Goal: Task Accomplishment & Management: Use online tool/utility

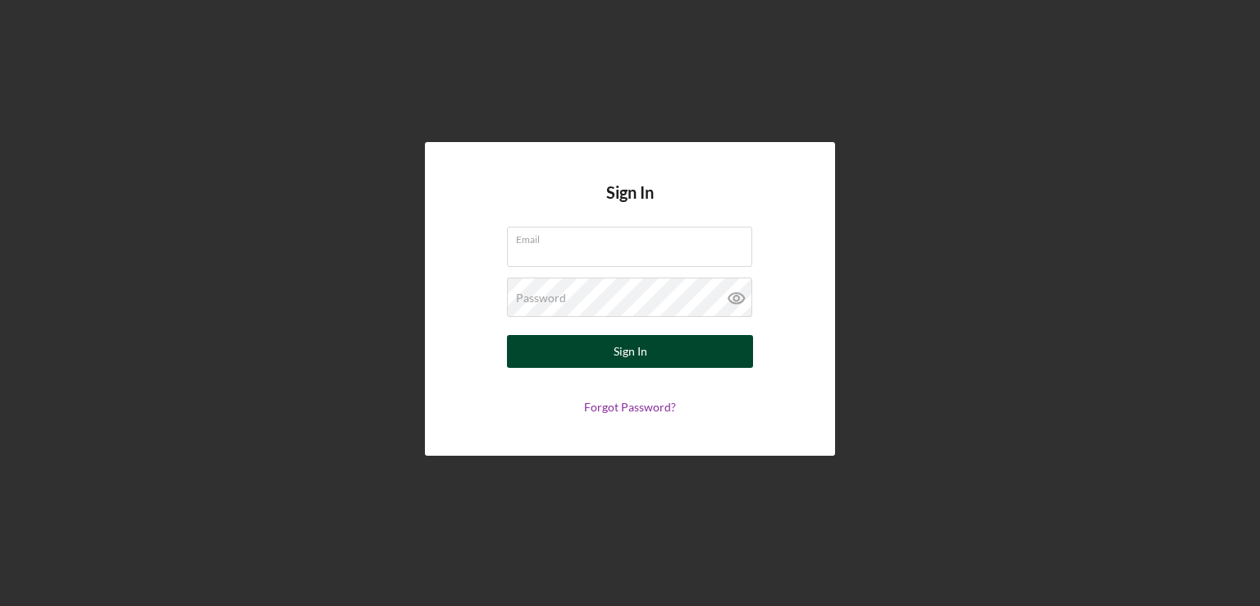
type input "[EMAIL_ADDRESS][DOMAIN_NAME]"
click at [550, 345] on button "Sign In" at bounding box center [630, 351] width 246 height 33
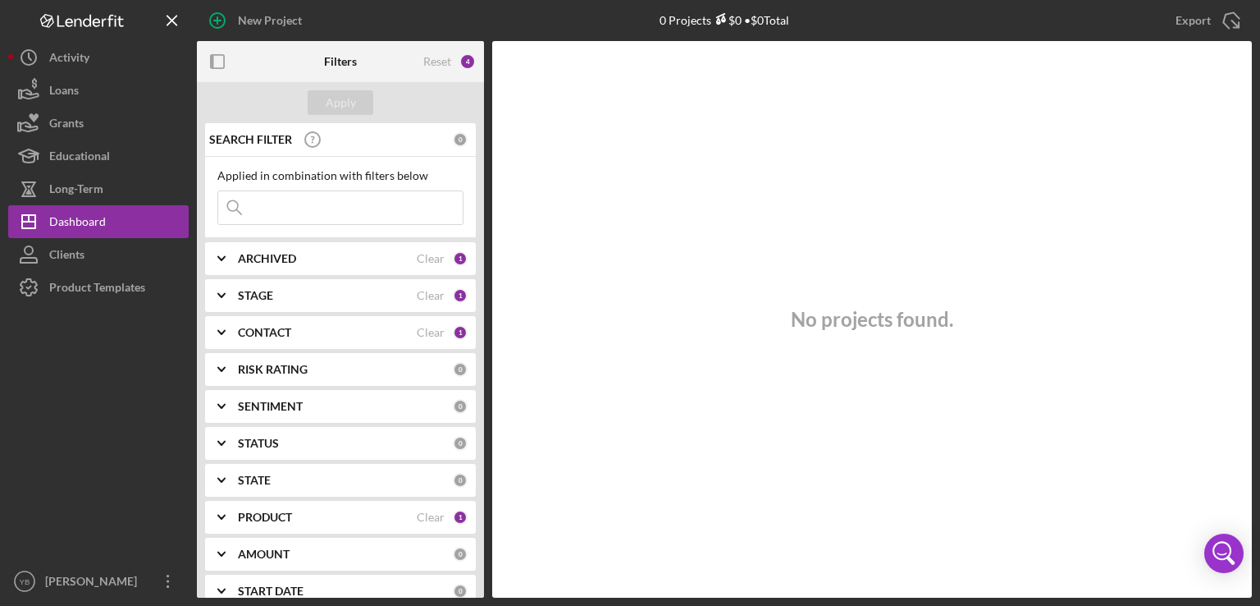
click at [287, 214] on input at bounding box center [340, 207] width 245 height 33
click at [339, 105] on div "Apply" at bounding box center [341, 102] width 30 height 25
click at [278, 203] on input "eve" at bounding box center [340, 207] width 245 height 33
type input "[PERSON_NAME]"
click at [341, 107] on div "Apply" at bounding box center [341, 102] width 30 height 25
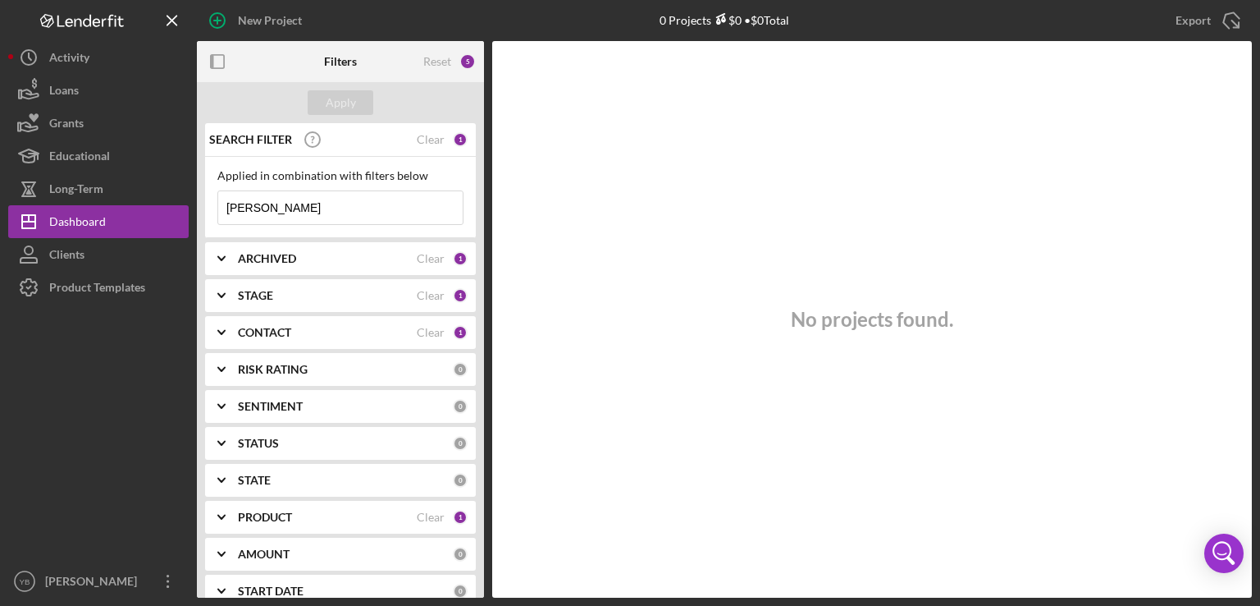
click at [238, 332] on icon "Icon/Expander" at bounding box center [221, 332] width 41 height 41
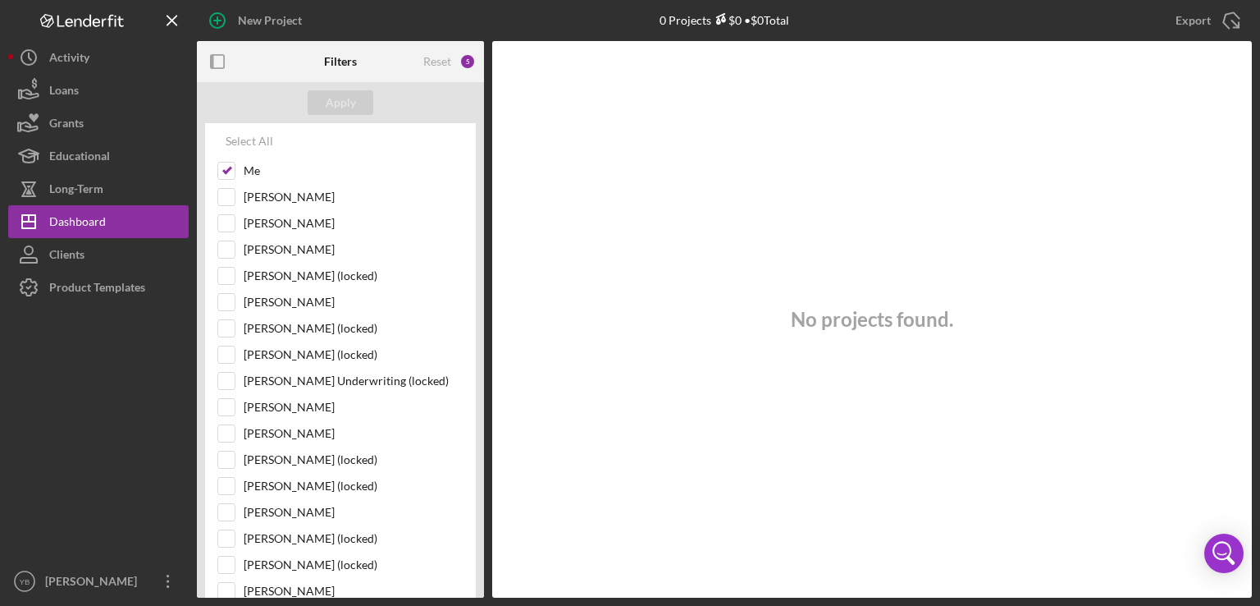
scroll to position [231, 0]
click at [227, 432] on input "[PERSON_NAME]" at bounding box center [226, 431] width 16 height 16
checkbox input "true"
click at [335, 105] on div "Apply" at bounding box center [341, 102] width 30 height 25
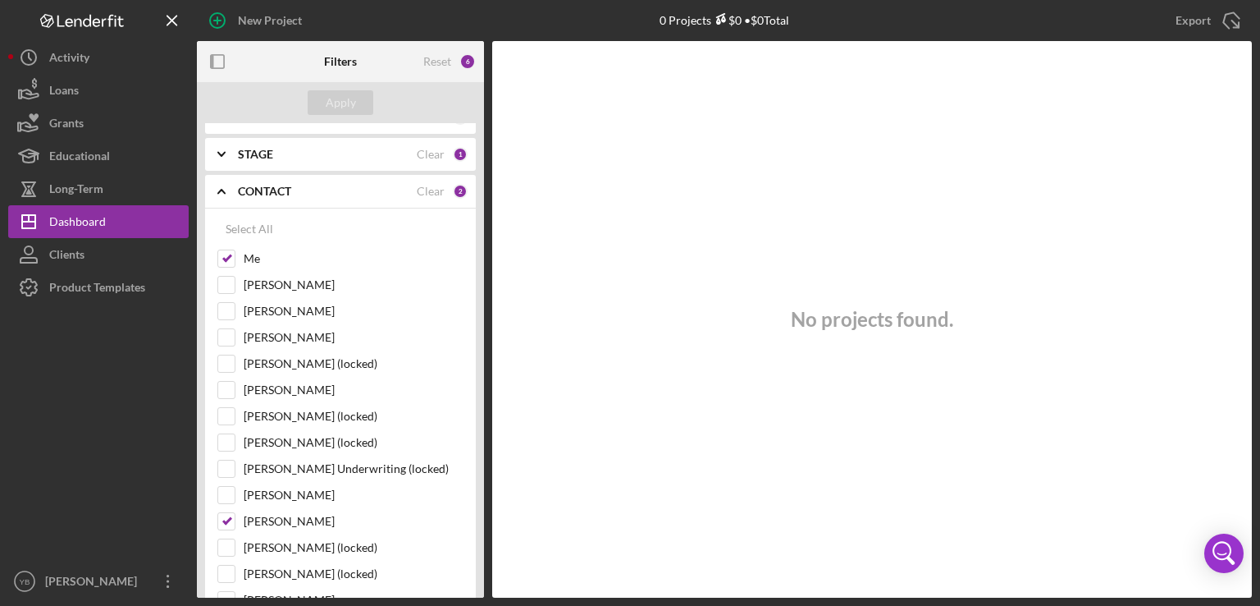
scroll to position [0, 0]
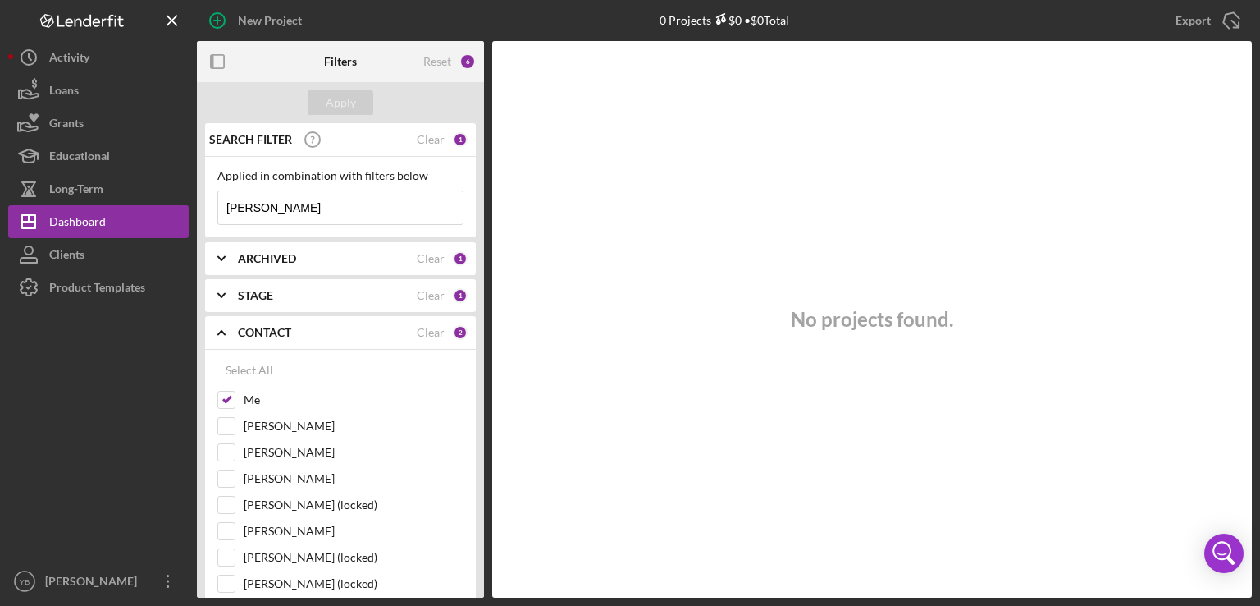
drag, startPoint x: 479, startPoint y: 241, endPoint x: 472, endPoint y: 67, distance: 174.1
click at [472, 67] on div "Filters Reset 6 Apply SEARCH FILTER Clear 1 Applied in combination with filters…" at bounding box center [340, 319] width 287 height 556
click at [332, 217] on input "[PERSON_NAME]" at bounding box center [340, 207] width 245 height 33
drag, startPoint x: 484, startPoint y: 283, endPoint x: 482, endPoint y: 294, distance: 10.8
click at [482, 294] on div "Filters Reset 6 Apply SEARCH FILTER Clear 1 Applied in combination with filters…" at bounding box center [724, 319] width 1055 height 556
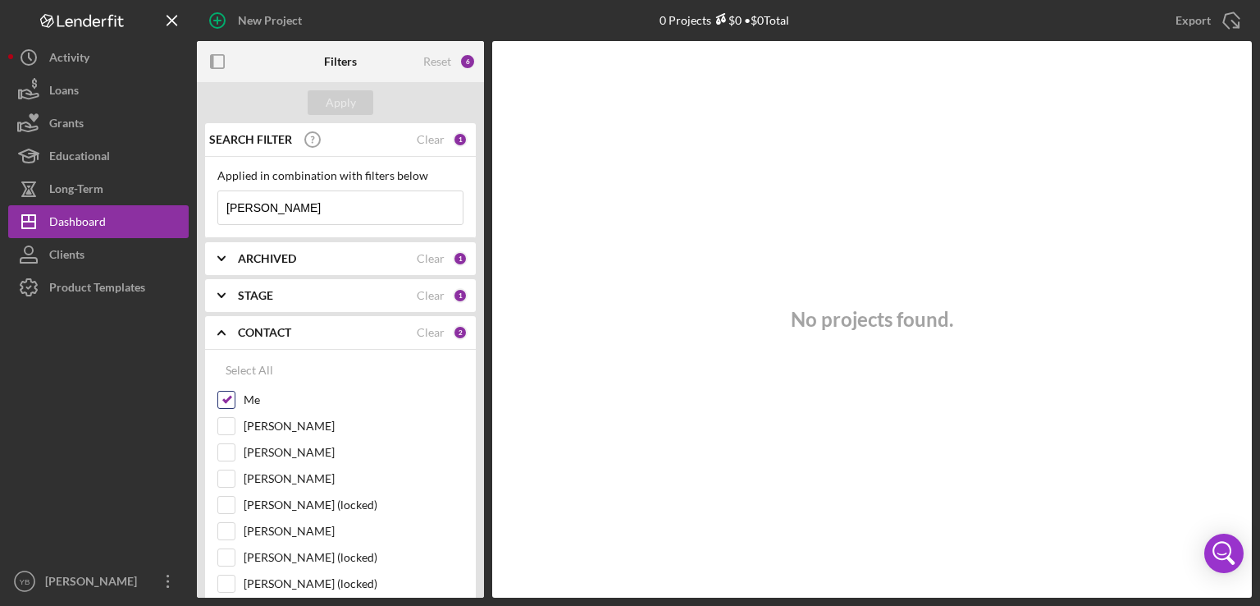
click at [227, 399] on input "Me" at bounding box center [226, 399] width 16 height 16
checkbox input "true"
click at [339, 94] on div "Apply" at bounding box center [341, 102] width 30 height 25
drag, startPoint x: 486, startPoint y: 177, endPoint x: 481, endPoint y: 296, distance: 119.1
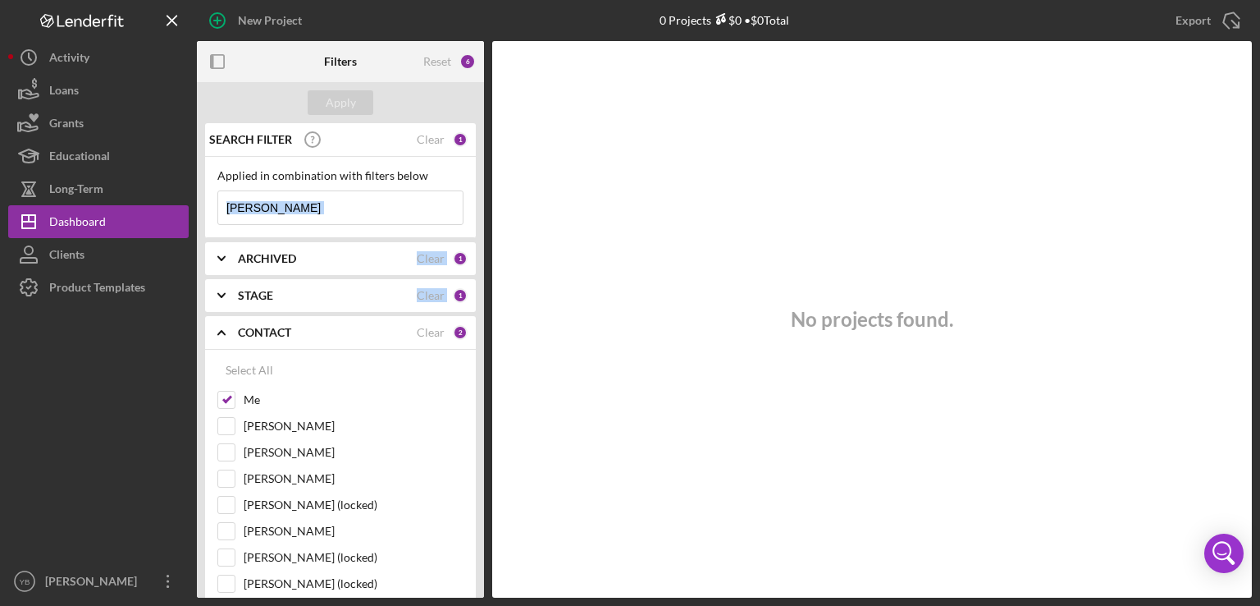
click at [481, 296] on div "Filters Reset 6 Apply SEARCH FILTER Clear 1 Applied in combination with filters…" at bounding box center [724, 319] width 1055 height 556
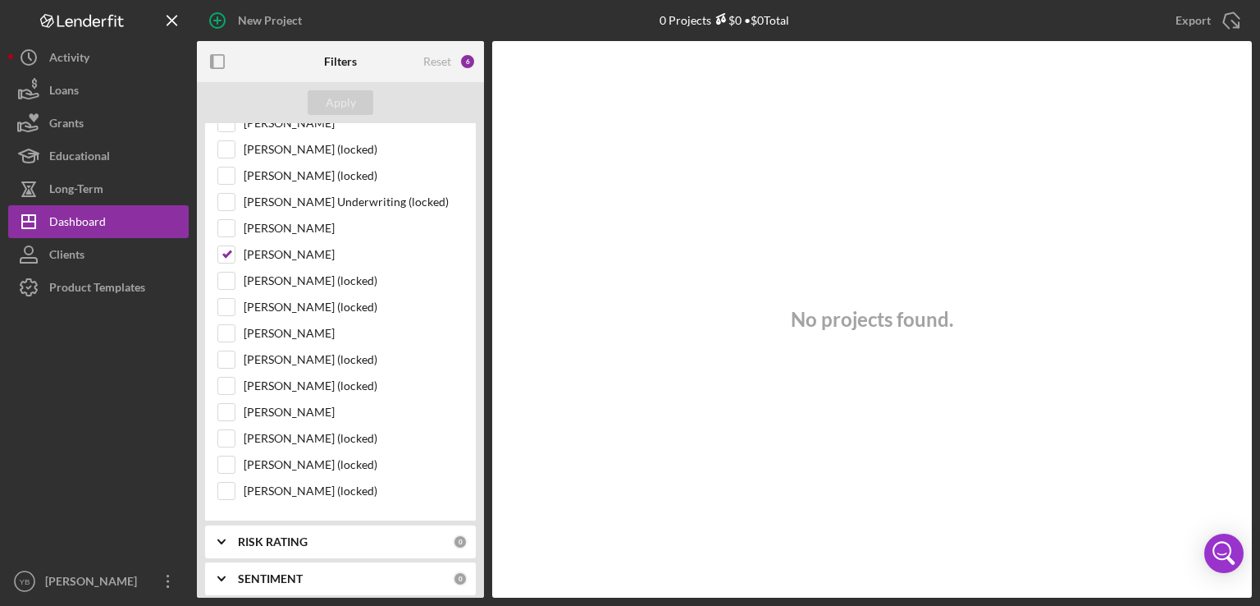
scroll to position [406, 0]
click at [228, 254] on input "[PERSON_NAME]" at bounding box center [226, 256] width 16 height 16
checkbox input "true"
click at [331, 103] on div "Apply" at bounding box center [341, 102] width 30 height 25
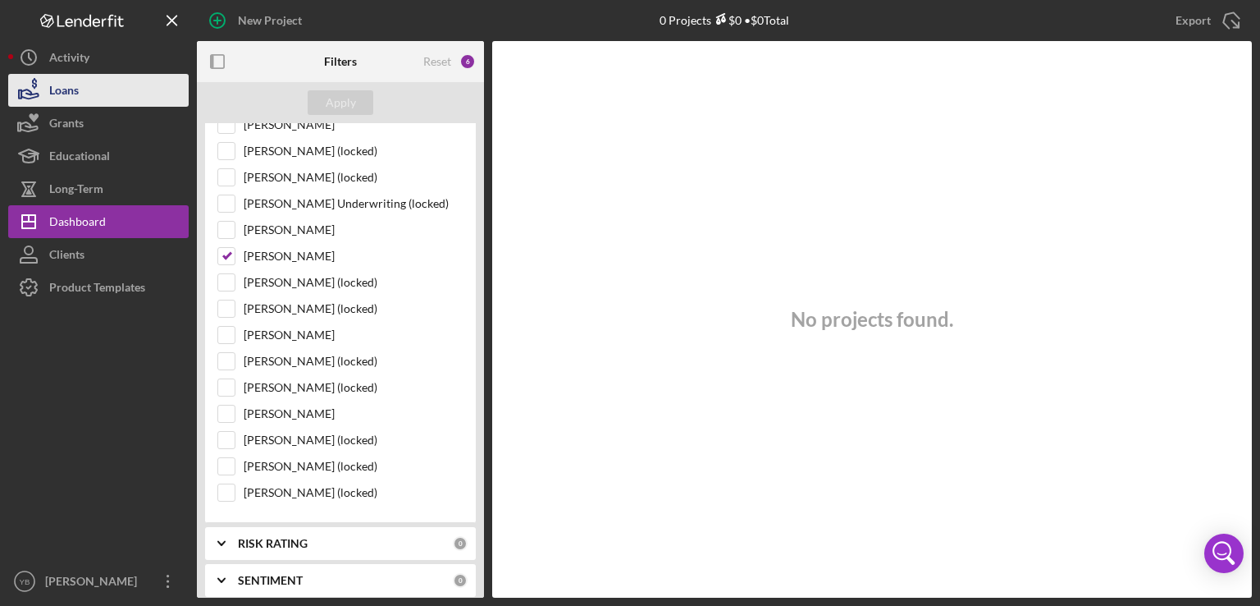
click at [75, 89] on div "Loans" at bounding box center [64, 92] width 30 height 37
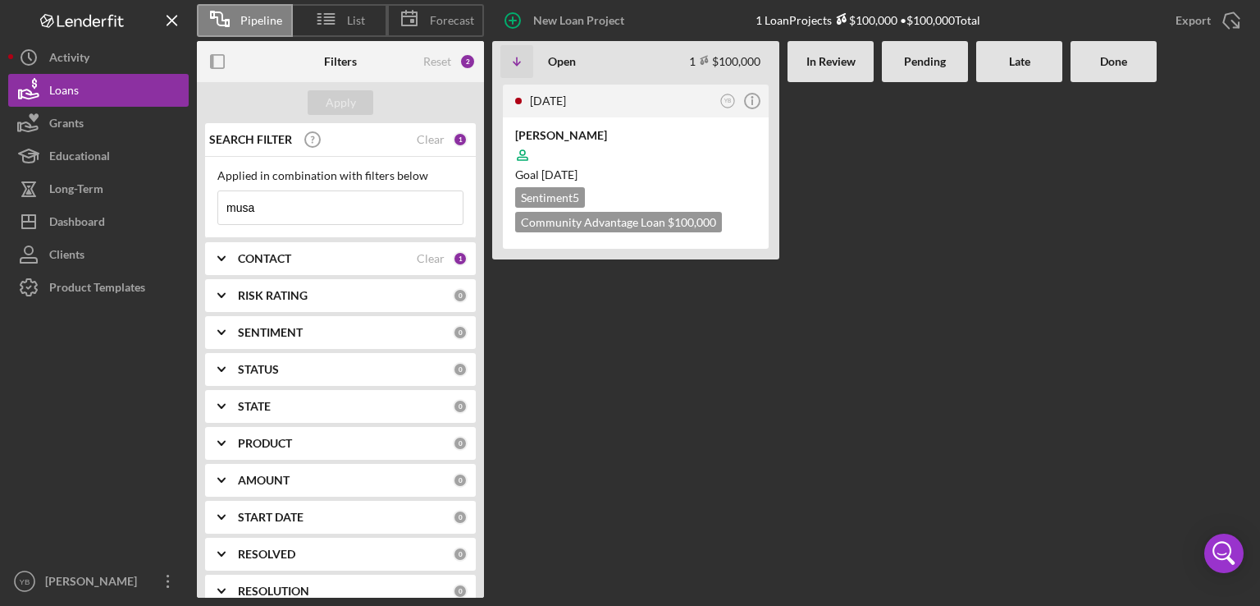
click at [299, 212] on input "musa" at bounding box center [340, 207] width 245 height 33
type input "m"
click at [359, 264] on div "CONTACT Clear 1" at bounding box center [353, 258] width 230 height 15
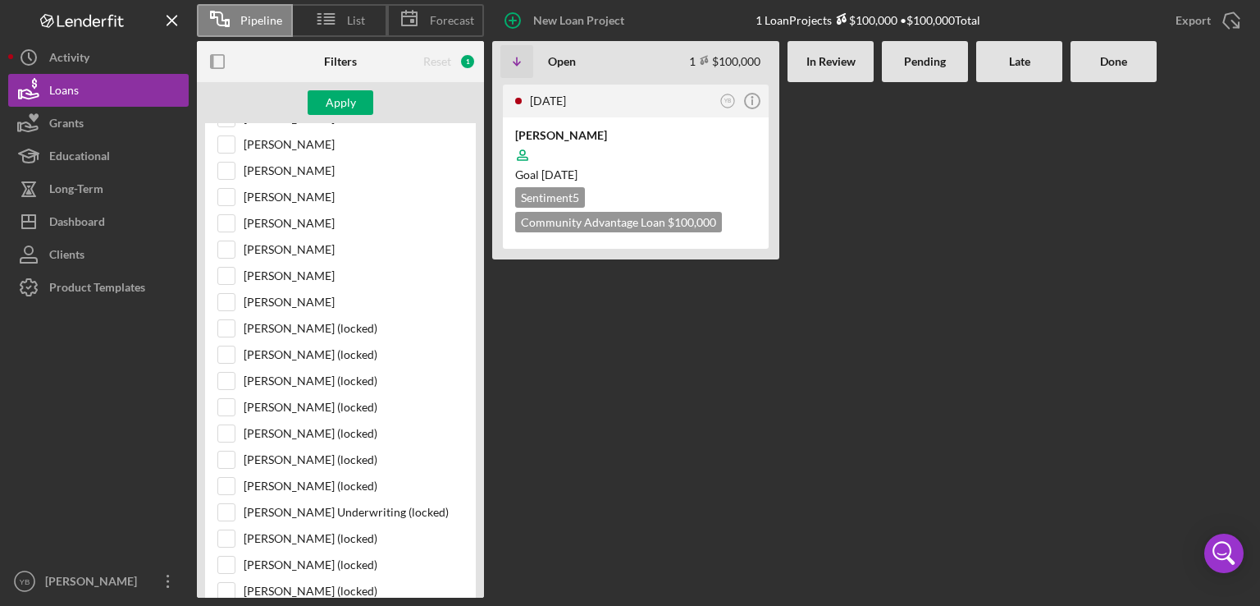
scroll to position [232, 0]
click at [228, 247] on input "[PERSON_NAME]" at bounding box center [226, 251] width 16 height 16
checkbox input "true"
click at [342, 107] on div "Apply" at bounding box center [341, 102] width 30 height 25
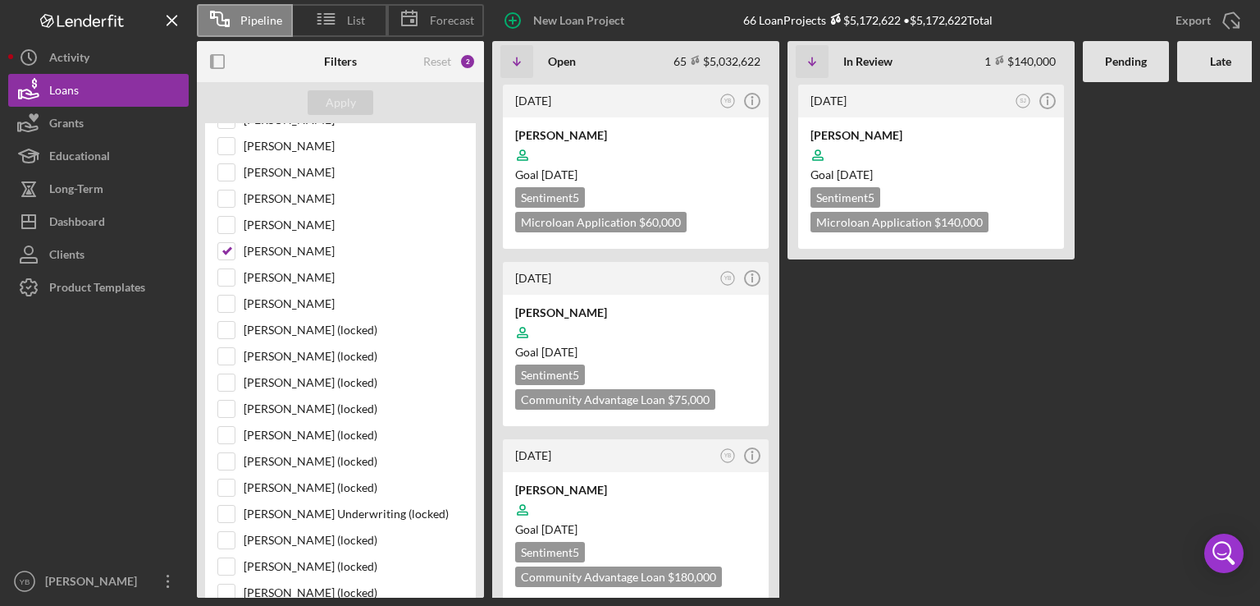
click at [866, 350] on Review "[DATE] SJ Icon/Info [PERSON_NAME] Goal [DATE] Sentiment 5 Microloan Application…" at bounding box center [931, 339] width 287 height 515
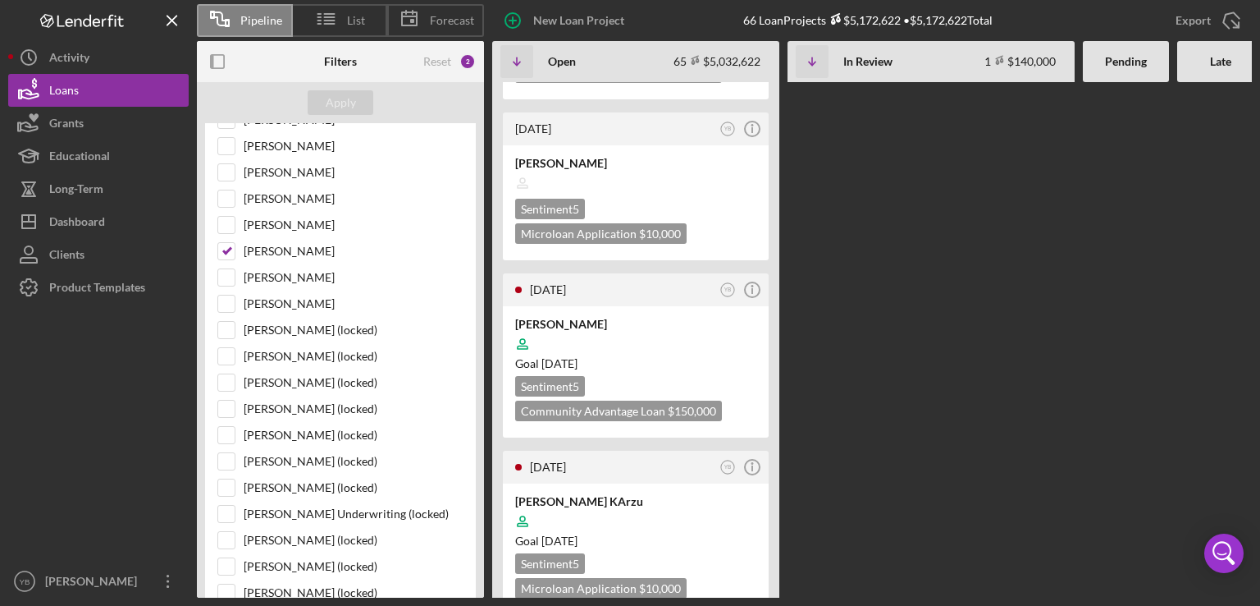
scroll to position [2560, 0]
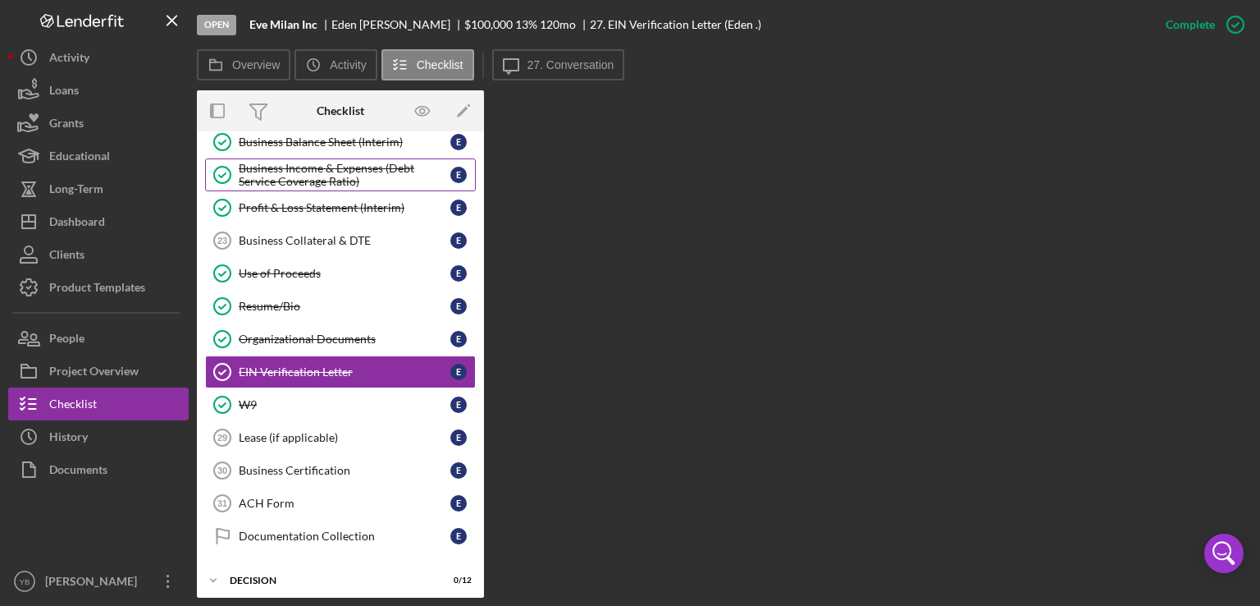
scroll to position [354, 0]
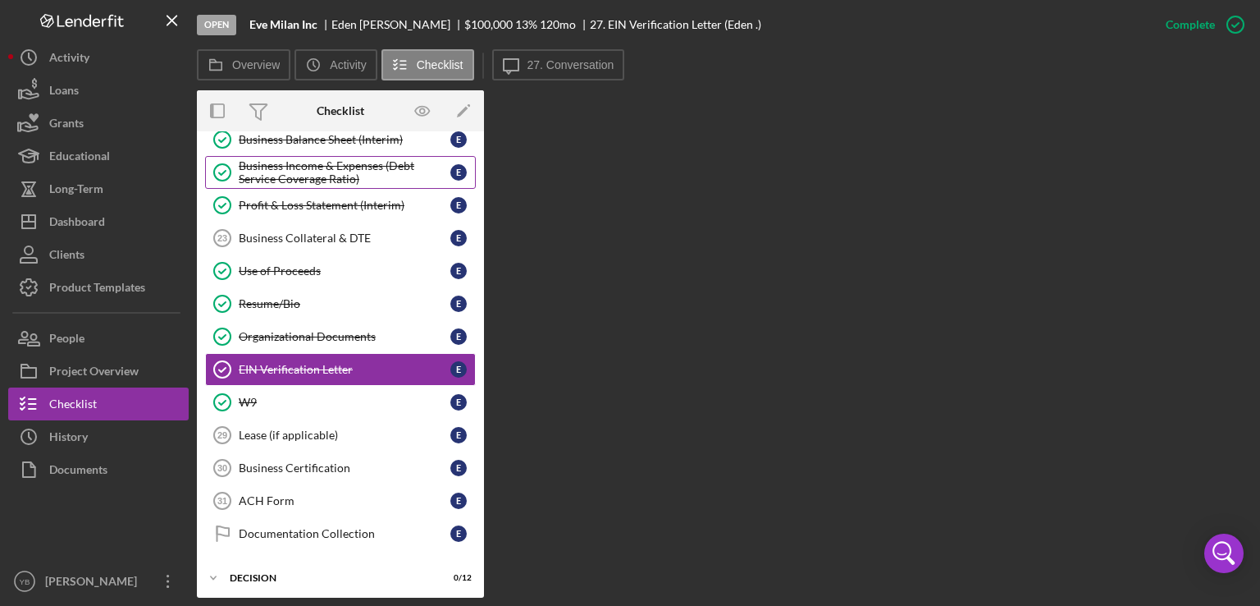
click at [312, 168] on div "Business Income & Expenses (Debt Service Coverage Ratio)" at bounding box center [345, 172] width 212 height 26
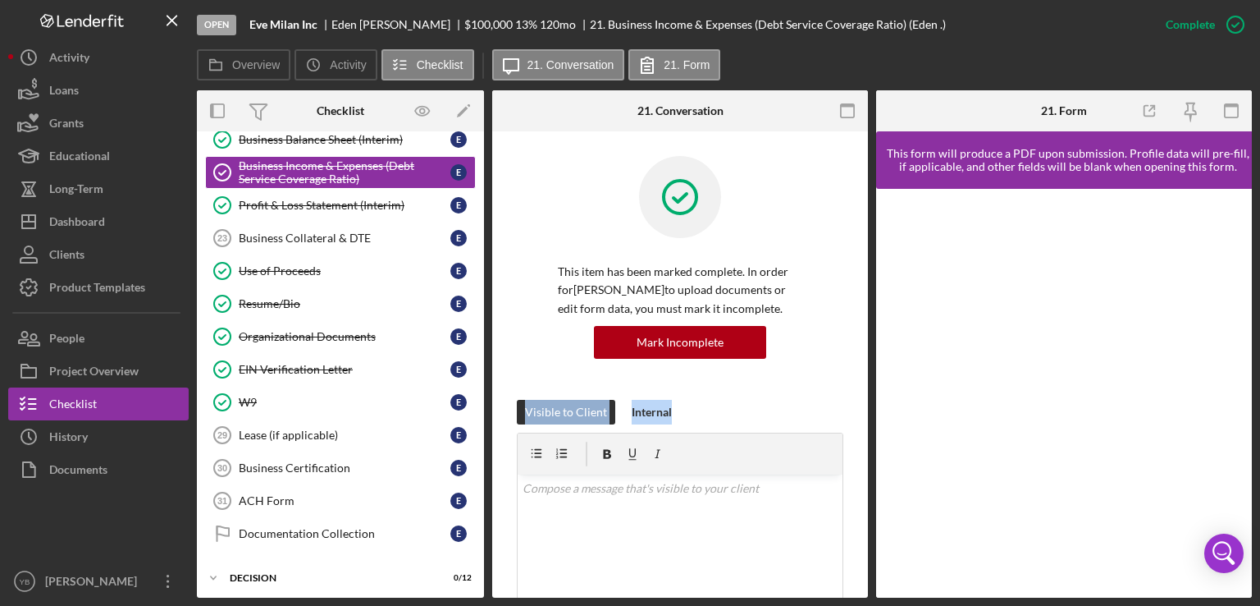
drag, startPoint x: 862, startPoint y: 350, endPoint x: 824, endPoint y: 408, distance: 69.2
click at [824, 408] on div "This item has been marked complete. In order for [PERSON_NAME] to upload docume…" at bounding box center [680, 610] width 376 height 958
click at [824, 408] on div "Visible to Client Internal" at bounding box center [680, 412] width 327 height 25
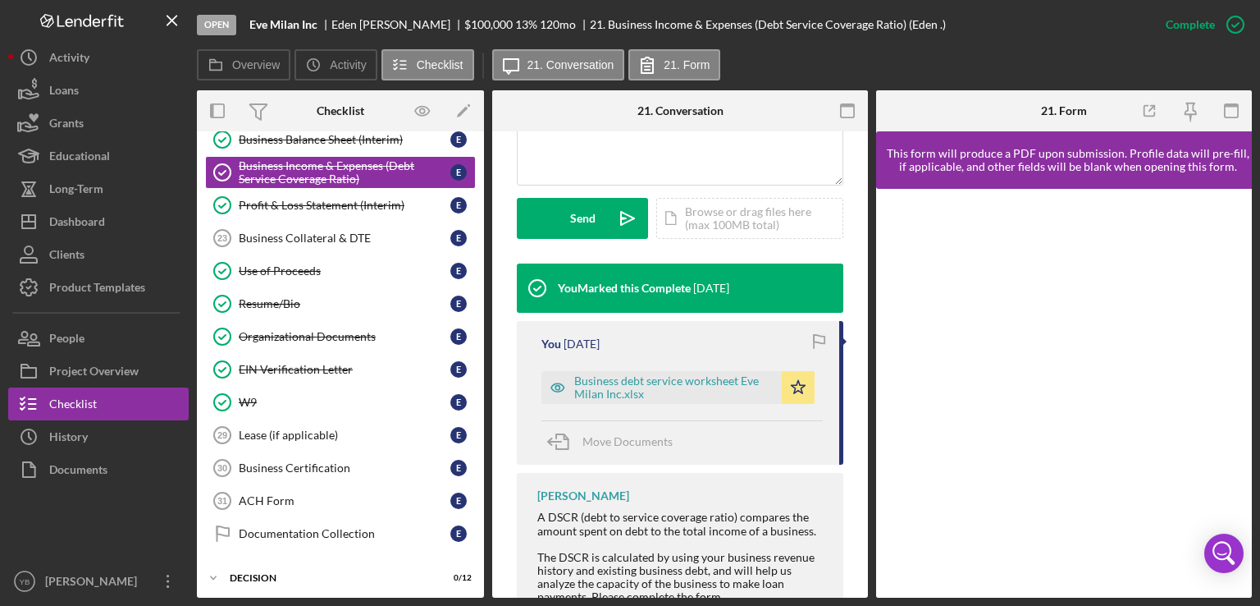
scroll to position [492, 0]
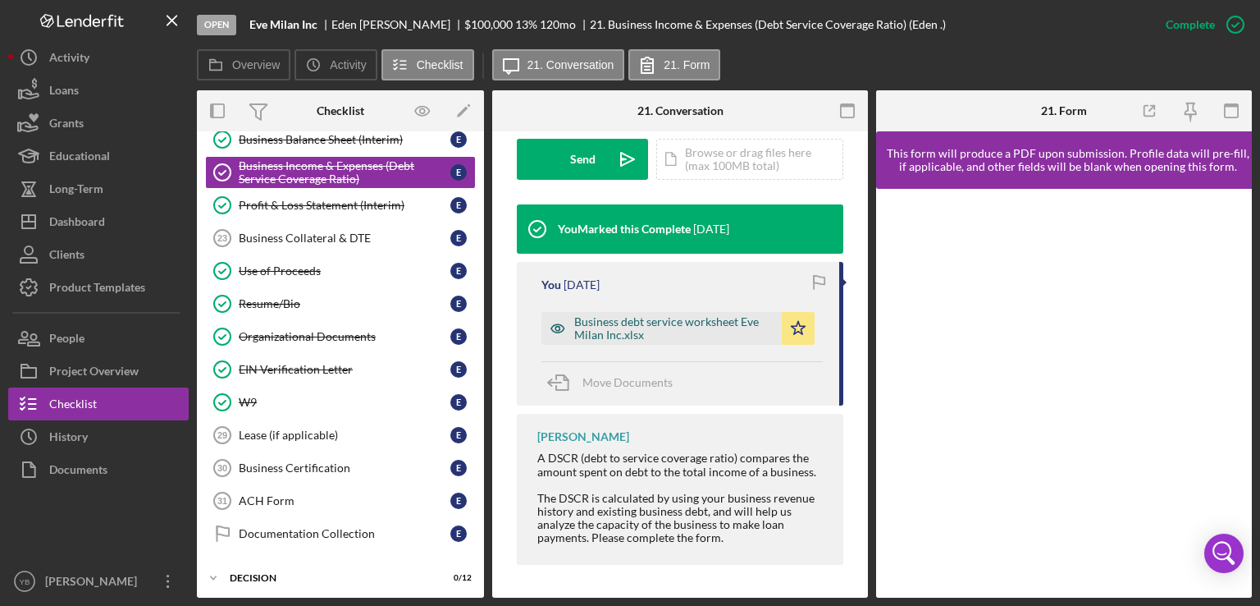
click at [621, 330] on div "Business debt service worksheet Eve Milan Inc.xlsx" at bounding box center [673, 328] width 199 height 26
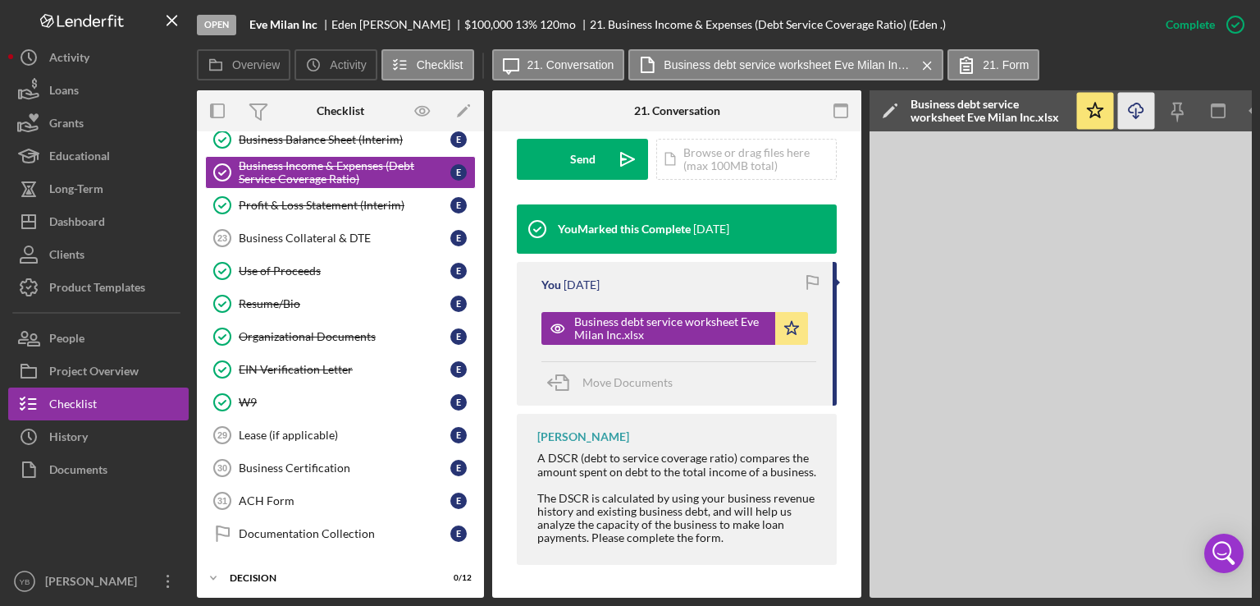
click at [1135, 107] on icon "Icon/Download" at bounding box center [1136, 111] width 37 height 37
